Goal: Task Accomplishment & Management: Manage account settings

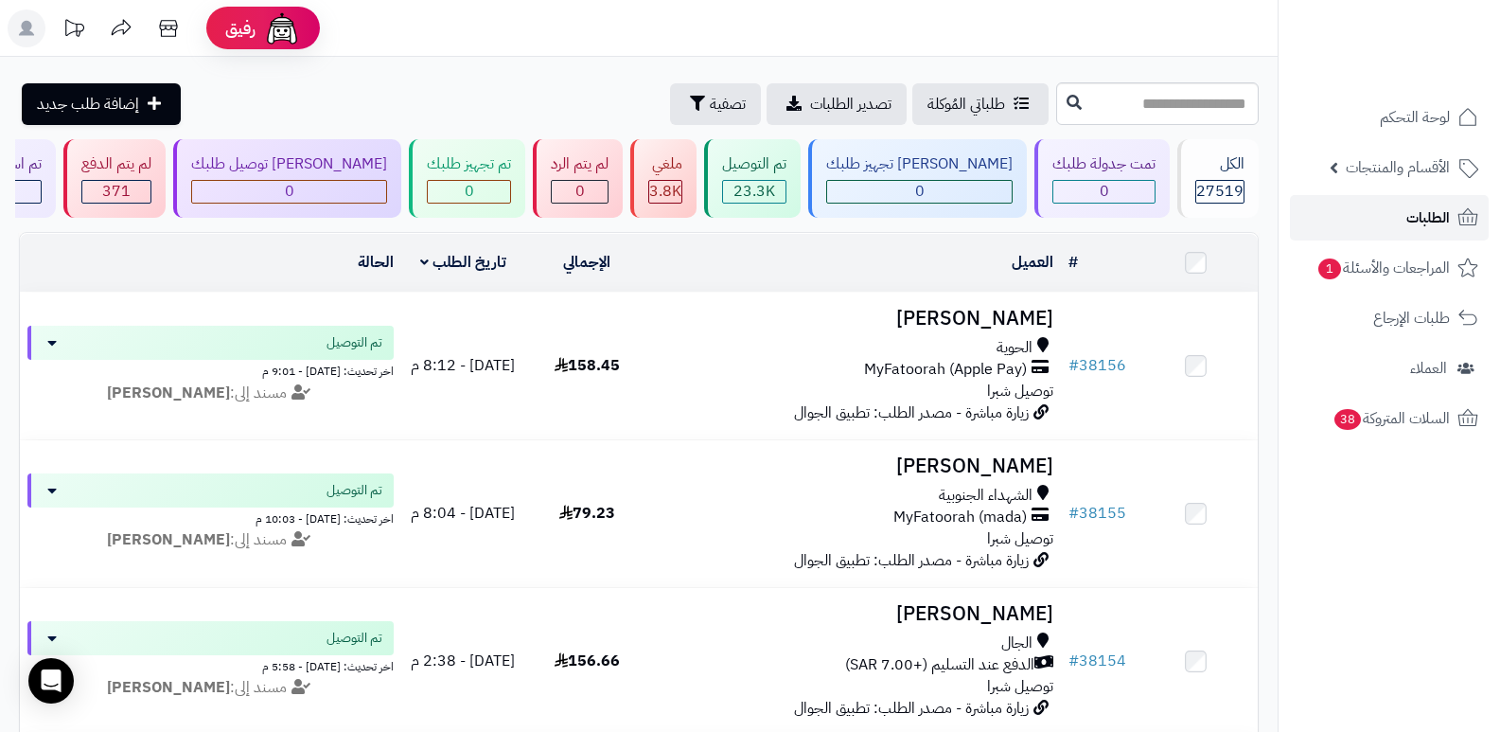
click at [1399, 208] on link "الطلبات" at bounding box center [1389, 217] width 199 height 45
click at [1387, 208] on link "الطلبات" at bounding box center [1389, 217] width 199 height 45
click at [1408, 225] on span "الطلبات" at bounding box center [1428, 217] width 44 height 26
click at [1423, 213] on span "الطلبات" at bounding box center [1428, 217] width 44 height 26
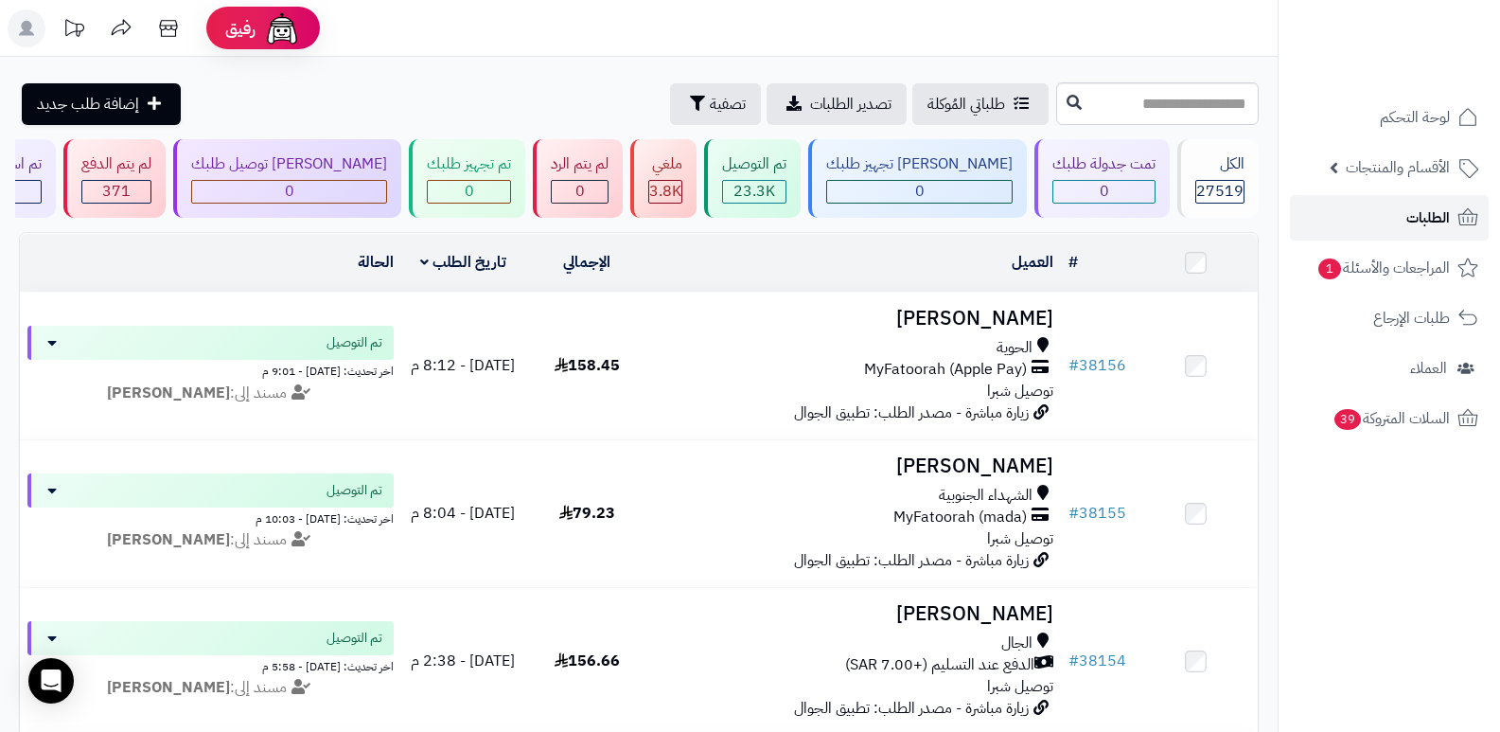
click at [1428, 216] on span "الطلبات" at bounding box center [1428, 217] width 44 height 26
click at [1416, 228] on span "الطلبات" at bounding box center [1428, 217] width 44 height 26
click at [1418, 215] on span "الطلبات" at bounding box center [1428, 217] width 44 height 26
click at [1410, 212] on span "الطلبات" at bounding box center [1428, 217] width 44 height 26
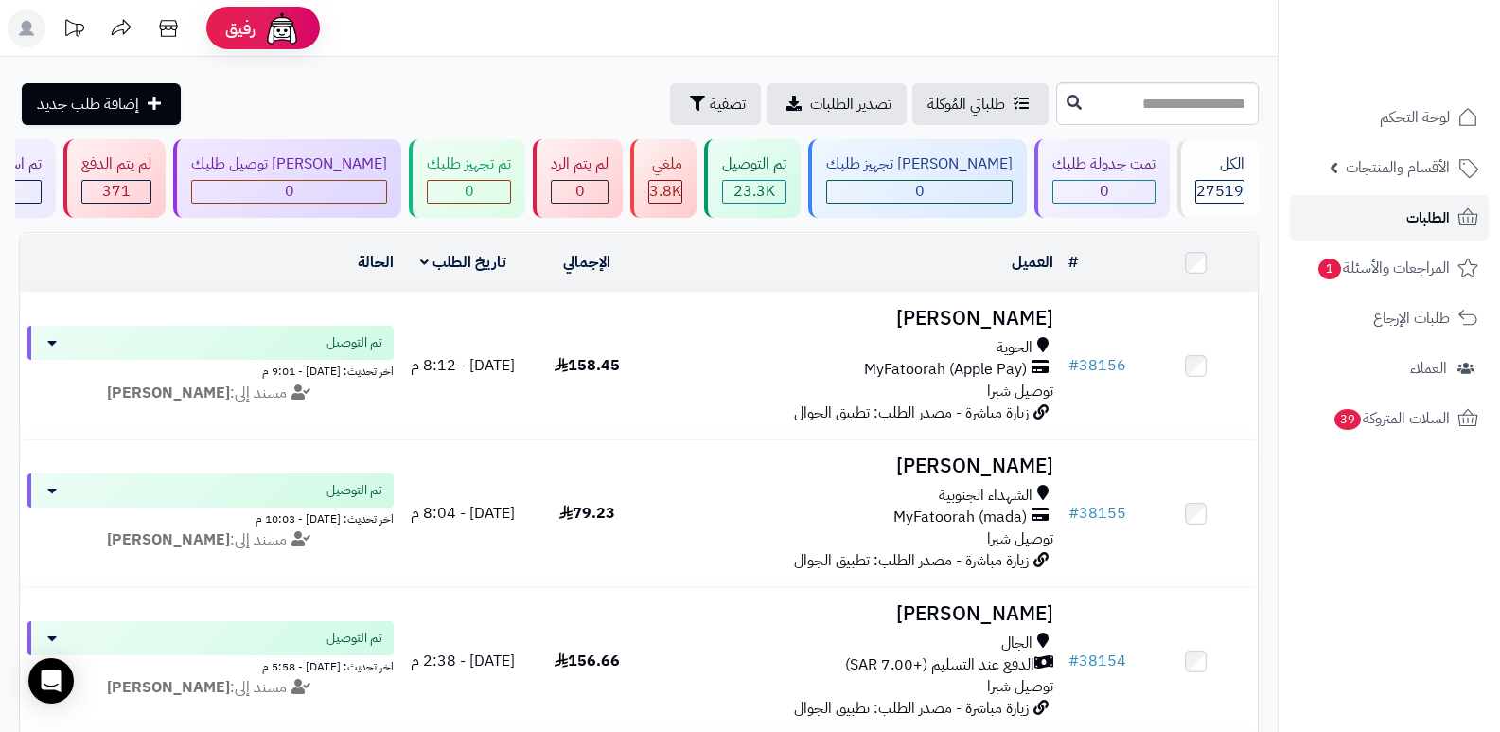
click at [1393, 219] on link "الطلبات" at bounding box center [1389, 217] width 199 height 45
click at [1390, 218] on link "الطلبات" at bounding box center [1389, 217] width 199 height 45
click at [1437, 222] on span "الطلبات" at bounding box center [1428, 217] width 44 height 26
click at [1437, 221] on span "الطلبات" at bounding box center [1428, 217] width 44 height 26
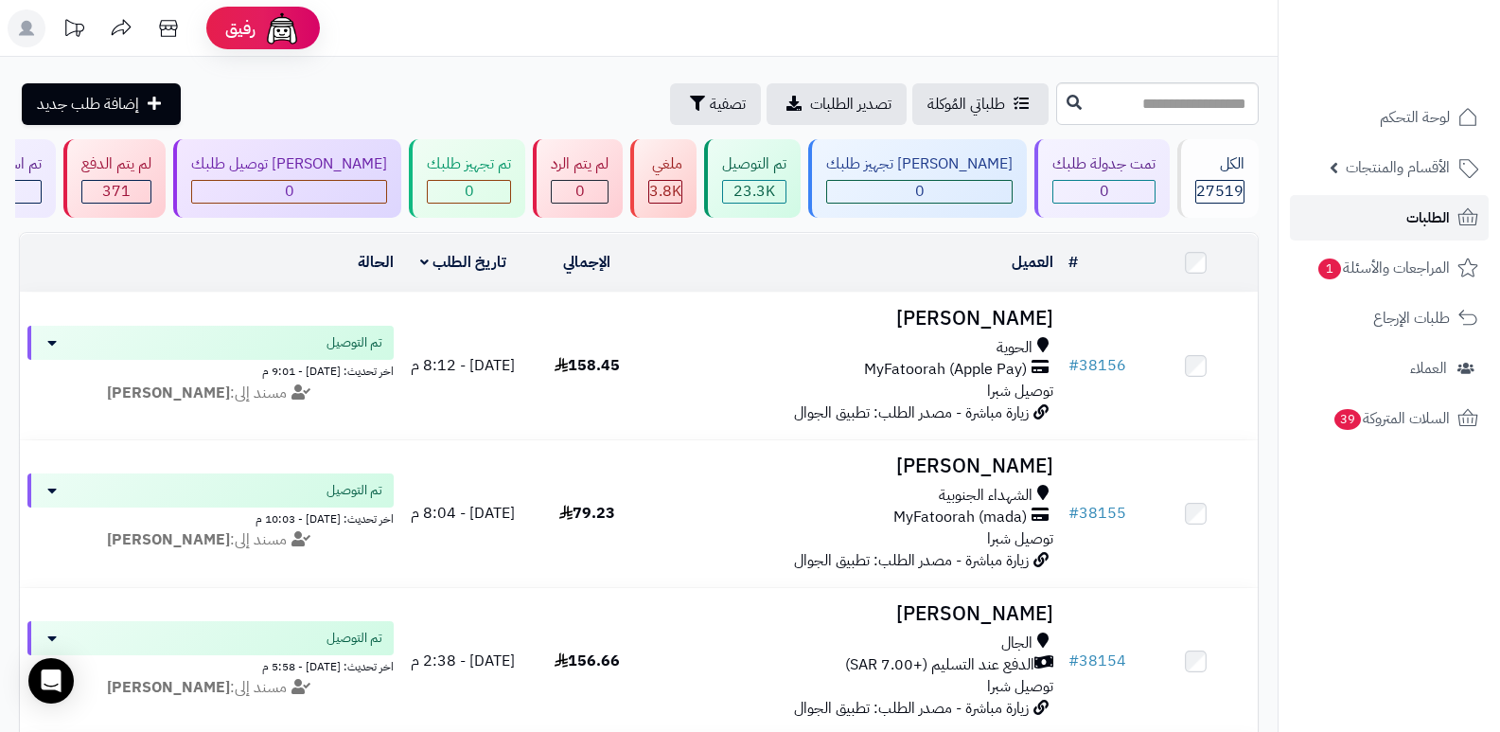
click at [1421, 207] on span "الطلبات" at bounding box center [1428, 217] width 44 height 26
click at [1366, 213] on link "الطلبات" at bounding box center [1389, 217] width 199 height 45
click at [1366, 212] on link "الطلبات" at bounding box center [1389, 217] width 199 height 45
click at [1366, 211] on link "الطلبات" at bounding box center [1389, 217] width 199 height 45
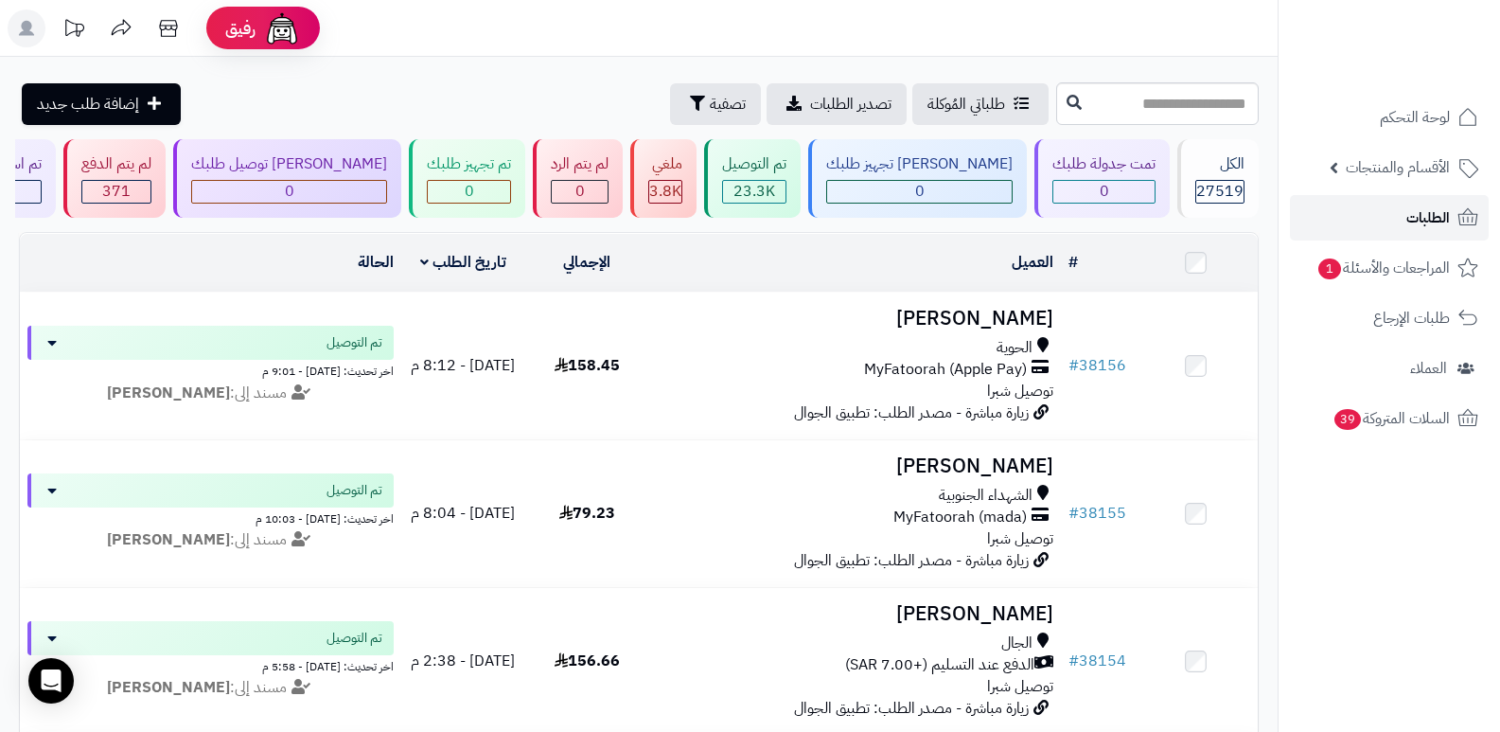
click at [1421, 205] on span "الطلبات" at bounding box center [1428, 217] width 44 height 26
click at [1406, 220] on span "الطلبات" at bounding box center [1428, 217] width 44 height 26
click at [1391, 219] on link "الطلبات" at bounding box center [1389, 217] width 199 height 45
click at [1181, 108] on input "text" at bounding box center [1157, 103] width 203 height 43
type input "*****"
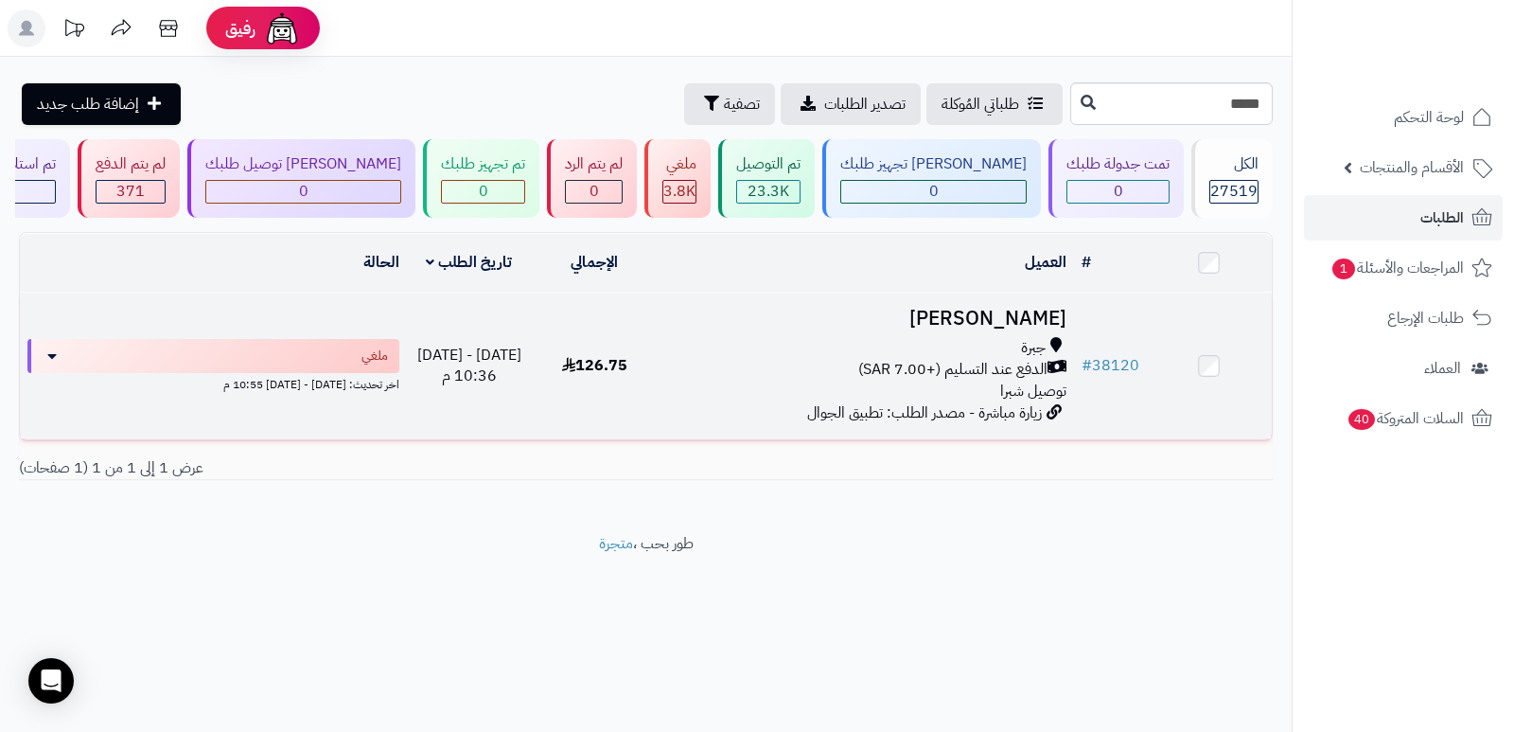
click at [1017, 309] on h3 "[PERSON_NAME]" at bounding box center [865, 319] width 402 height 22
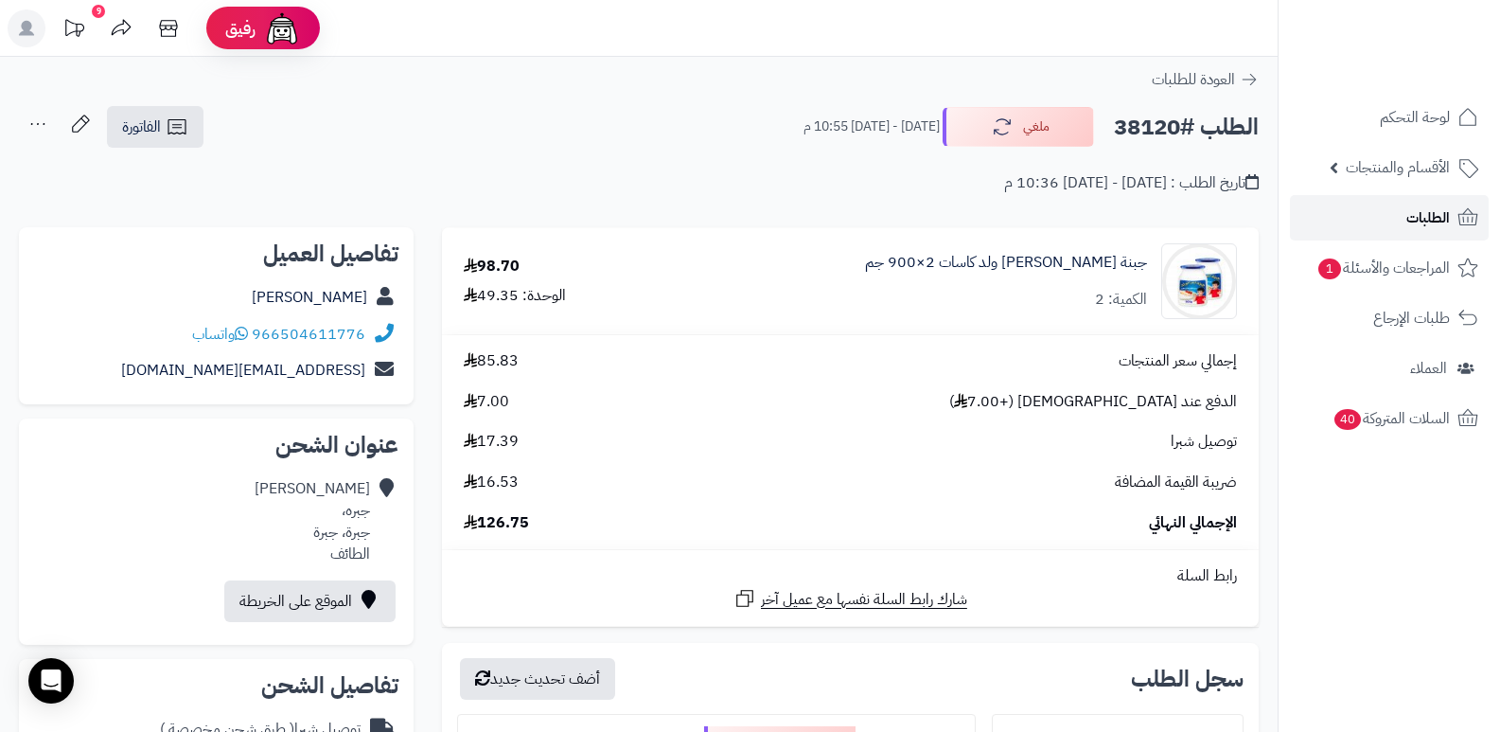
click at [1421, 223] on span "الطلبات" at bounding box center [1428, 217] width 44 height 26
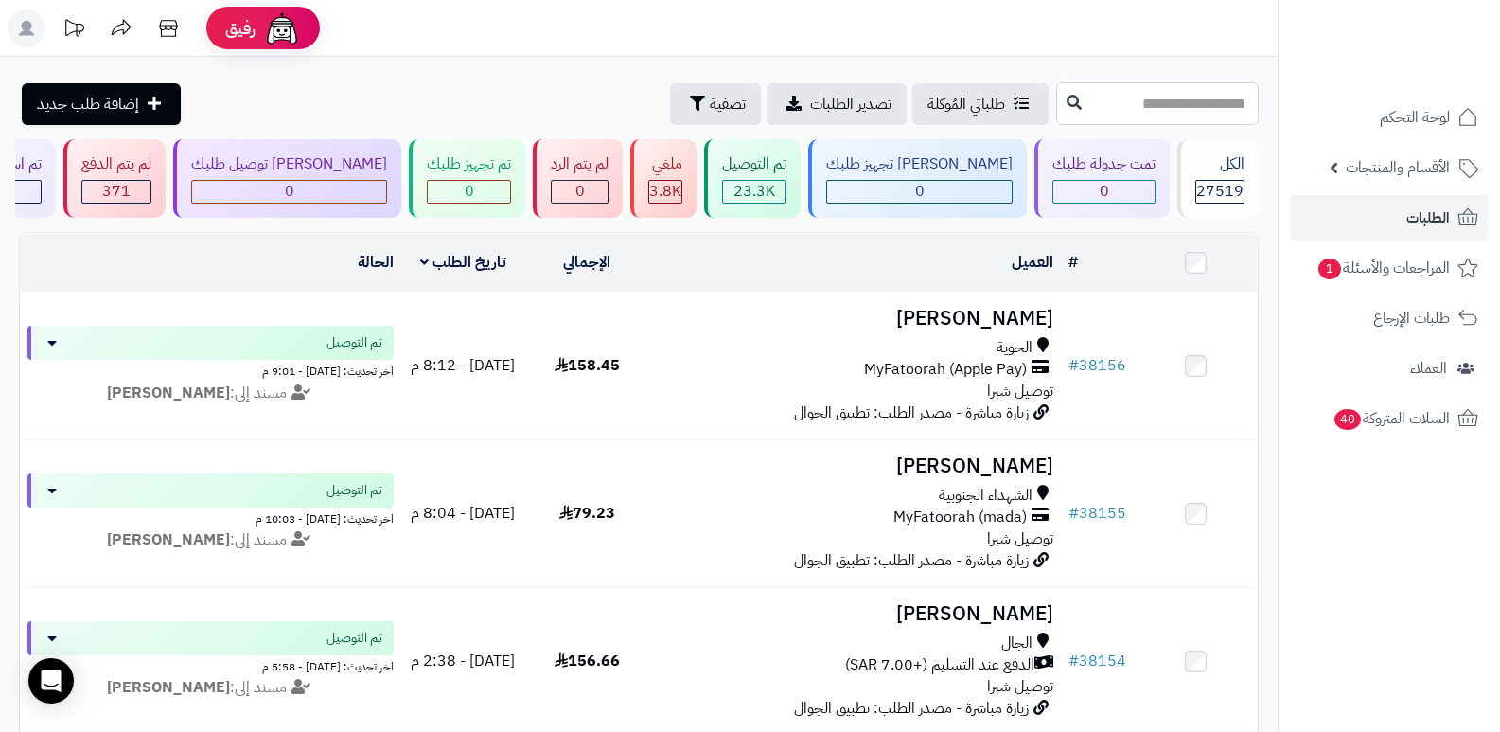
click at [1196, 95] on input "text" at bounding box center [1157, 103] width 203 height 43
type input "*****"
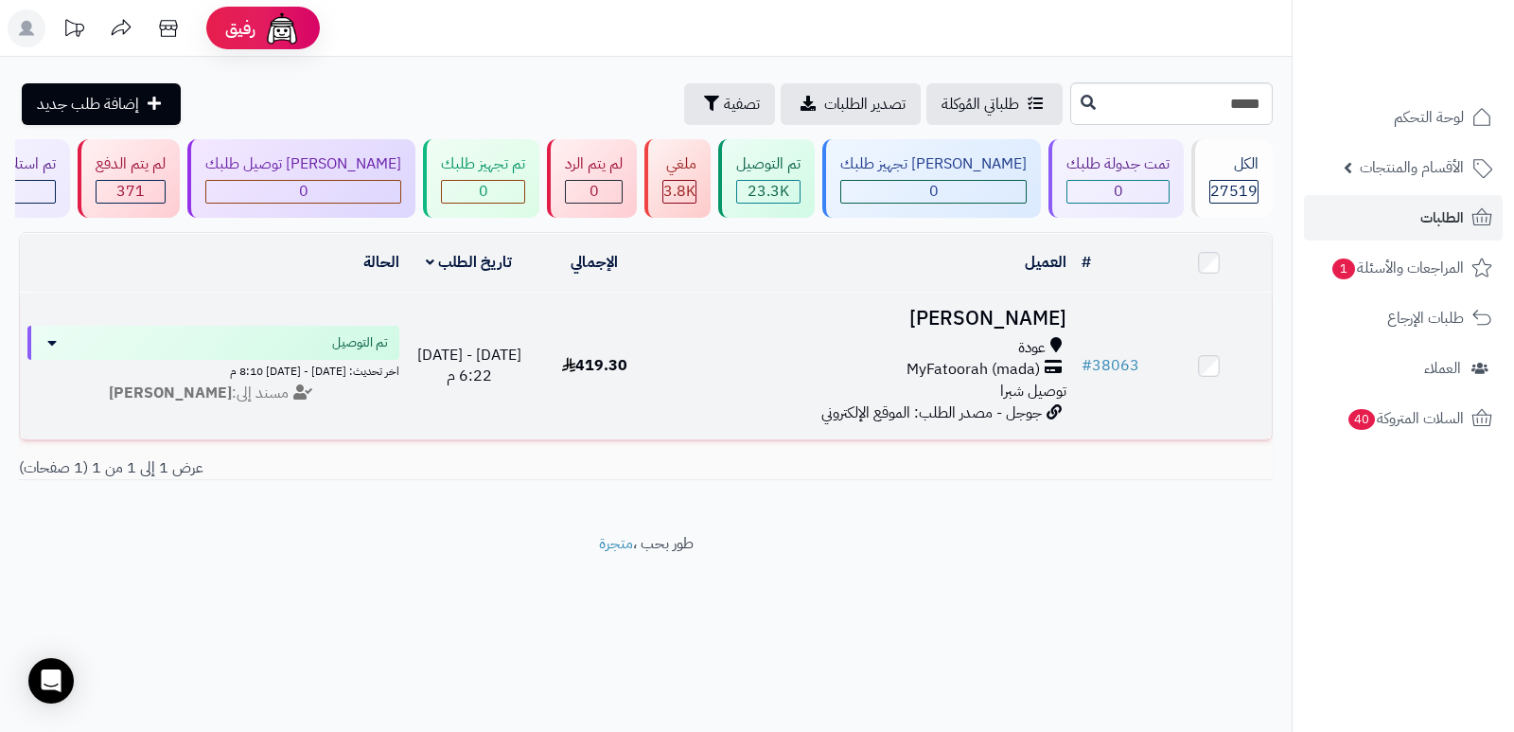
click at [1023, 308] on h3 "[PERSON_NAME]" at bounding box center [865, 319] width 402 height 22
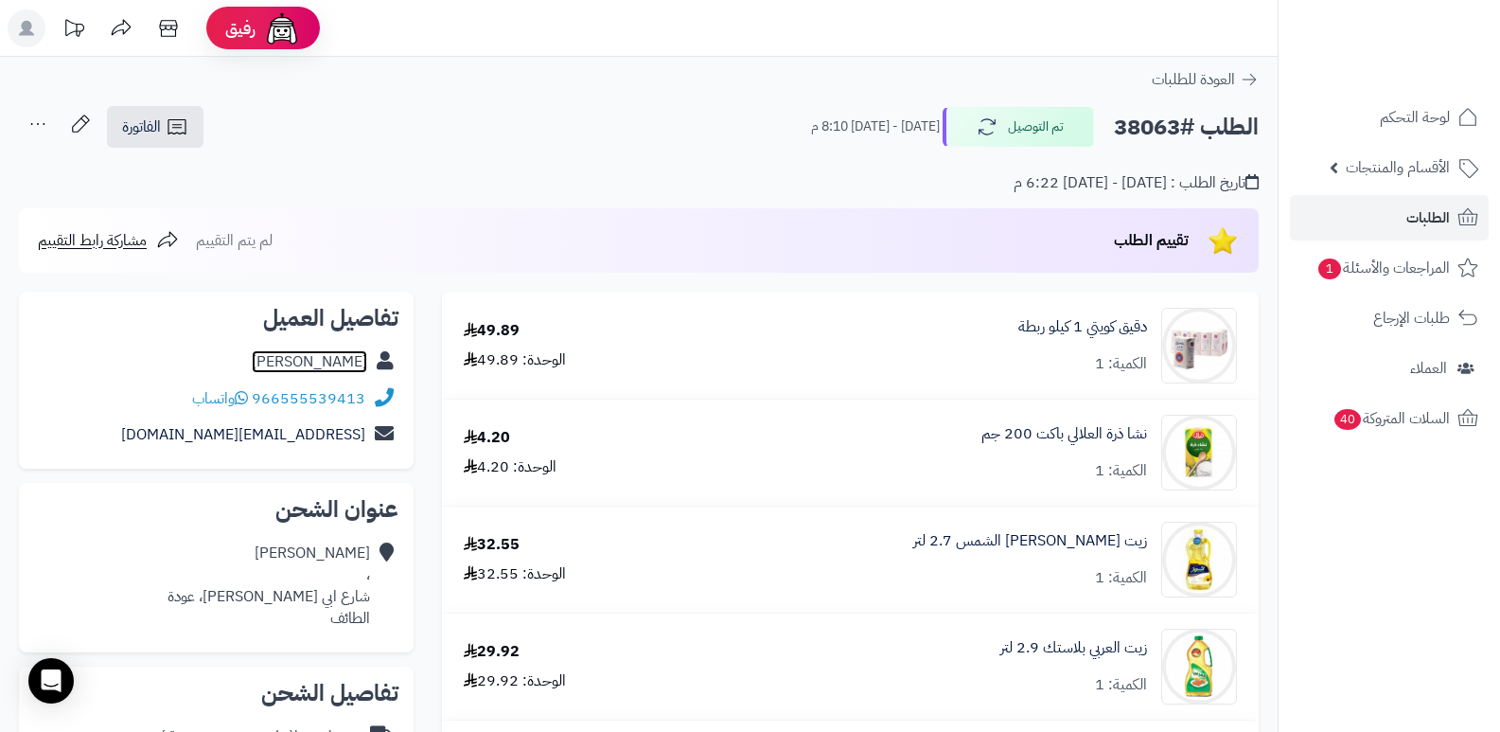
click at [352, 365] on link "محمد القرشي" at bounding box center [309, 361] width 115 height 23
click at [1452, 221] on link "الطلبات" at bounding box center [1389, 217] width 199 height 45
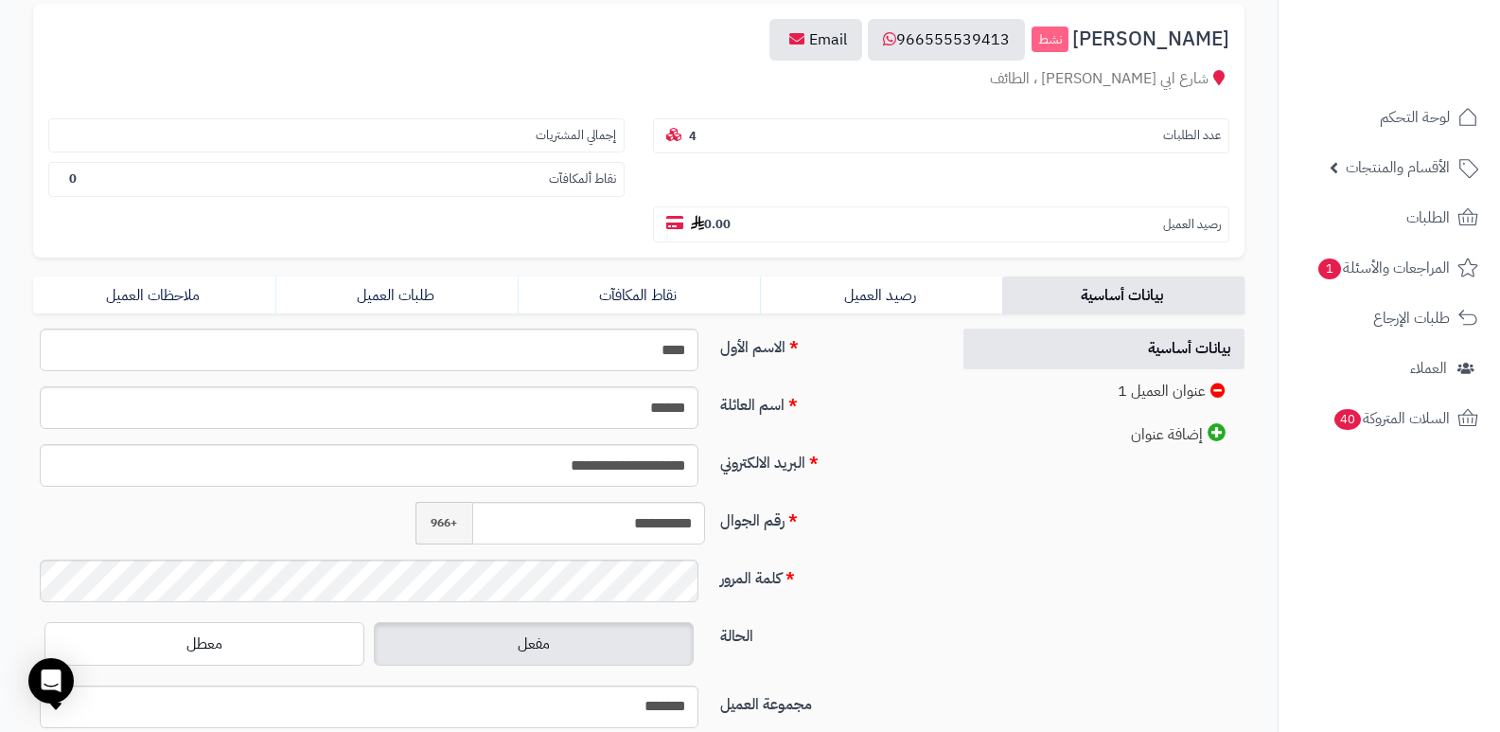
scroll to position [284, 0]
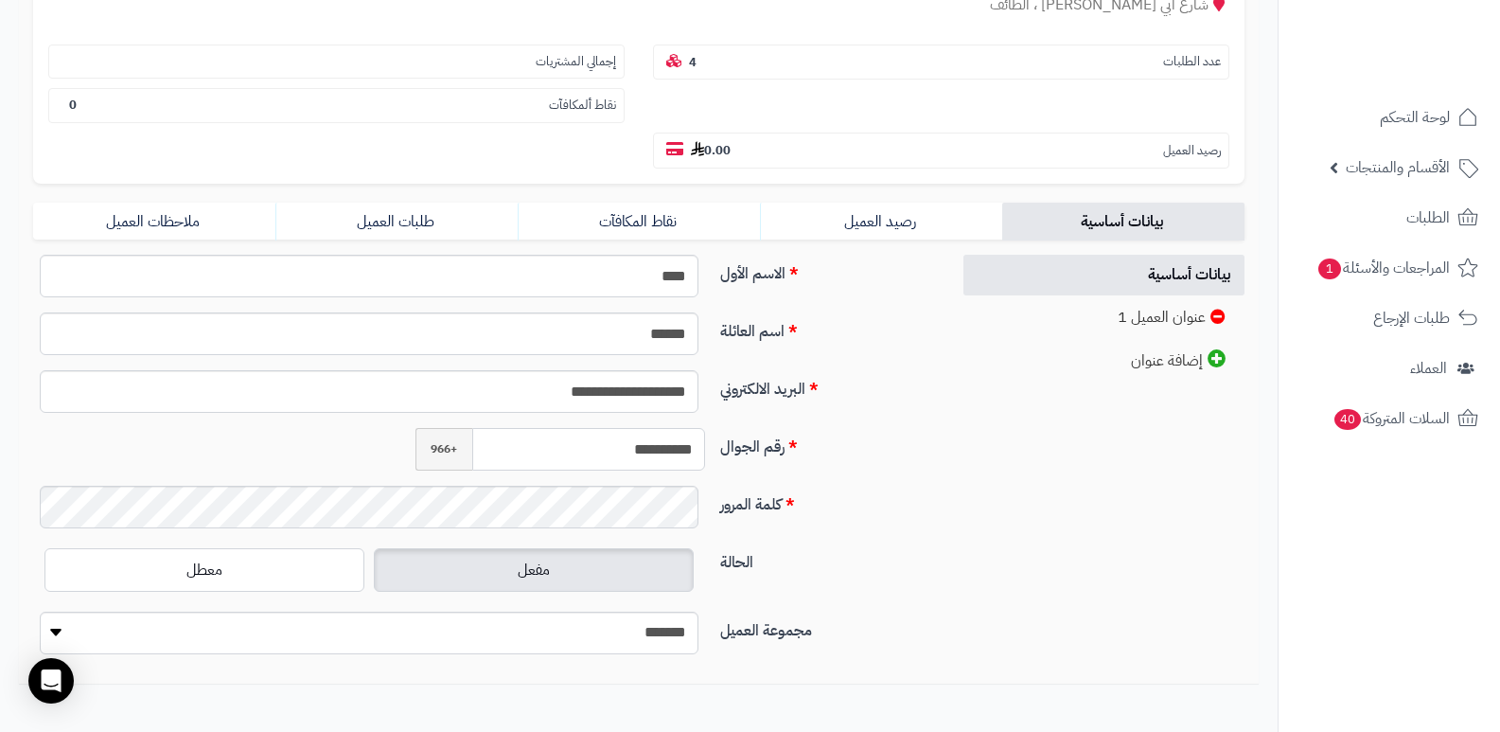
drag, startPoint x: 615, startPoint y: 456, endPoint x: 703, endPoint y: 443, distance: 89.0
click at [703, 443] on input "**********" at bounding box center [589, 449] width 234 height 43
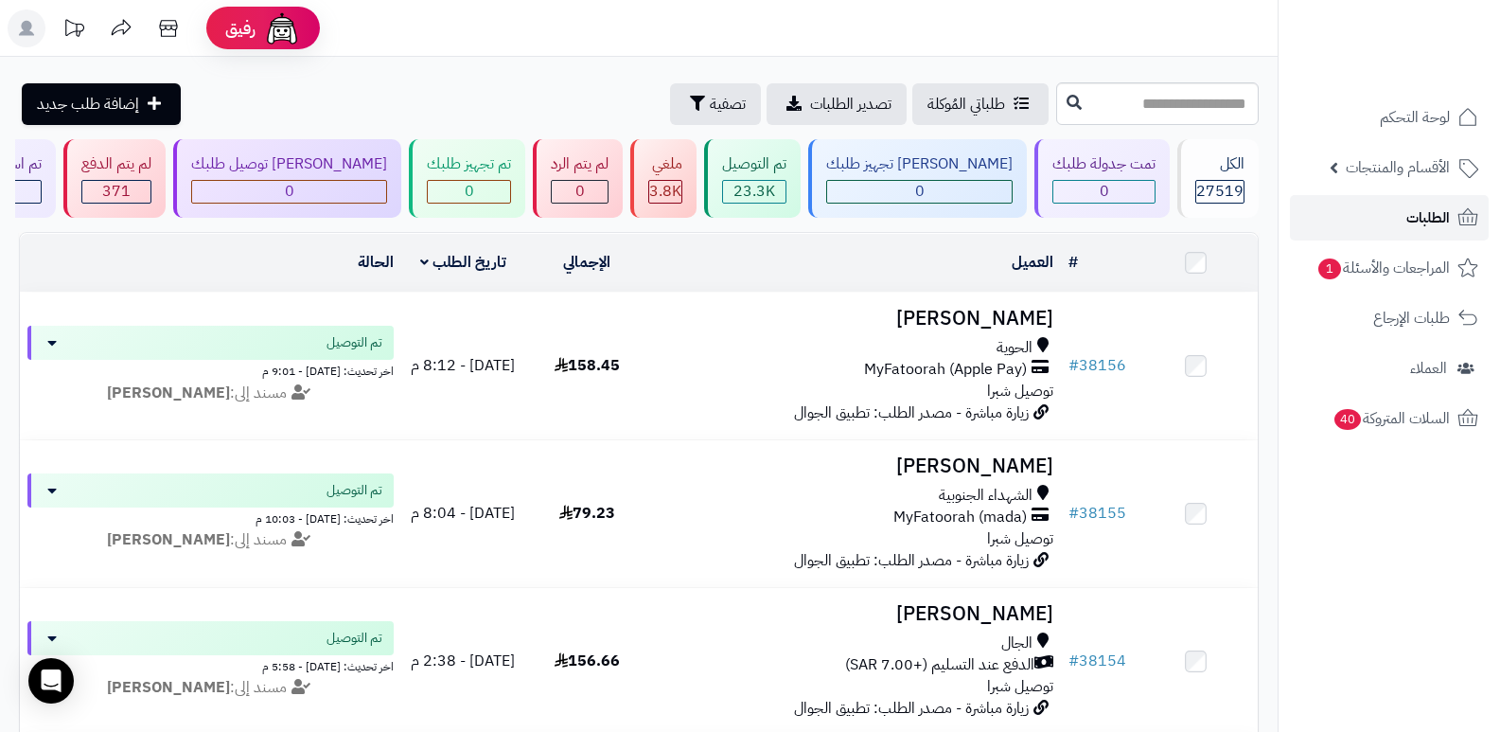
click at [1416, 222] on span "الطلبات" at bounding box center [1428, 217] width 44 height 26
click at [1401, 216] on link "الطلبات" at bounding box center [1389, 217] width 199 height 45
click at [1398, 221] on link "الطلبات" at bounding box center [1389, 217] width 199 height 45
click at [10, 19] on rect at bounding box center [27, 28] width 38 height 38
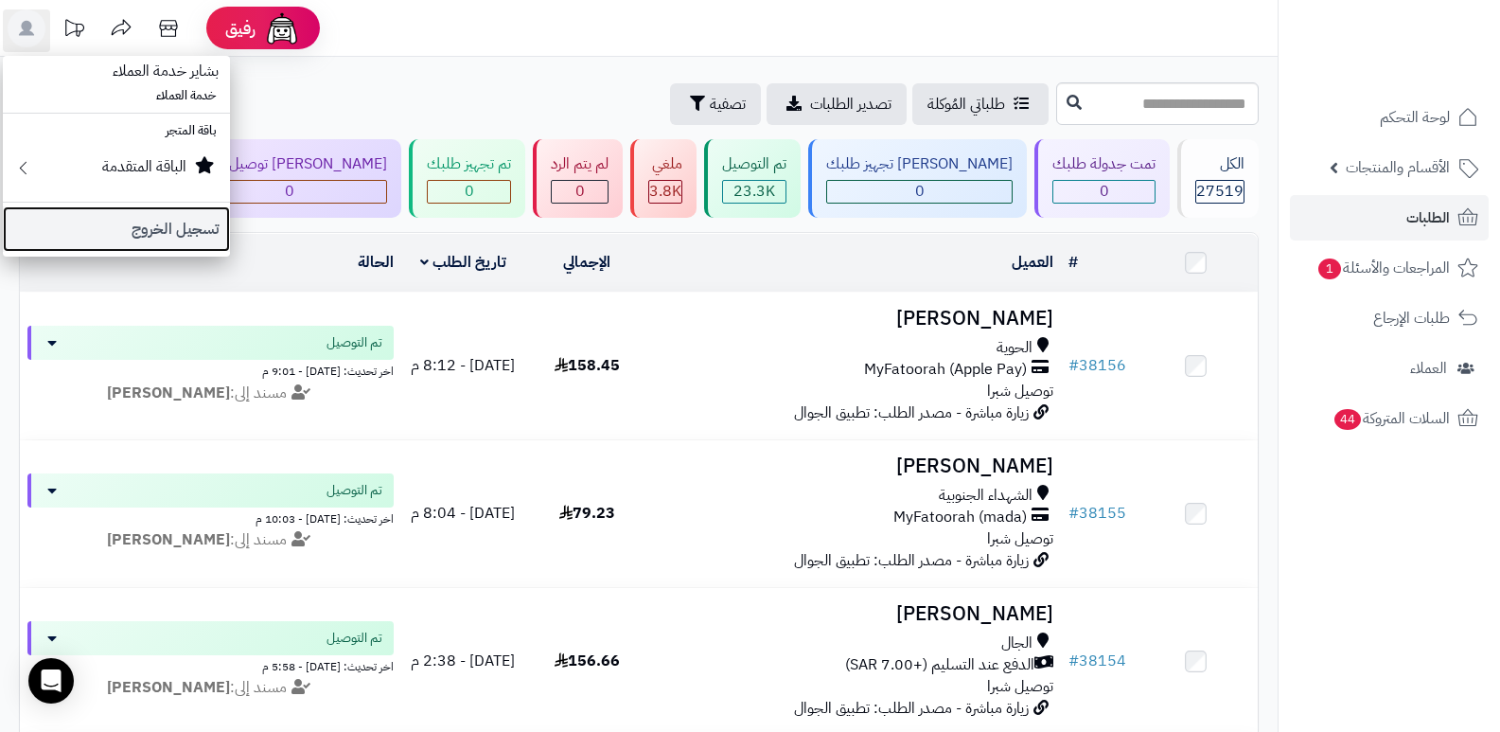
click at [123, 219] on link "تسجيل الخروج" at bounding box center [116, 228] width 227 height 45
